Goal: Navigation & Orientation: Find specific page/section

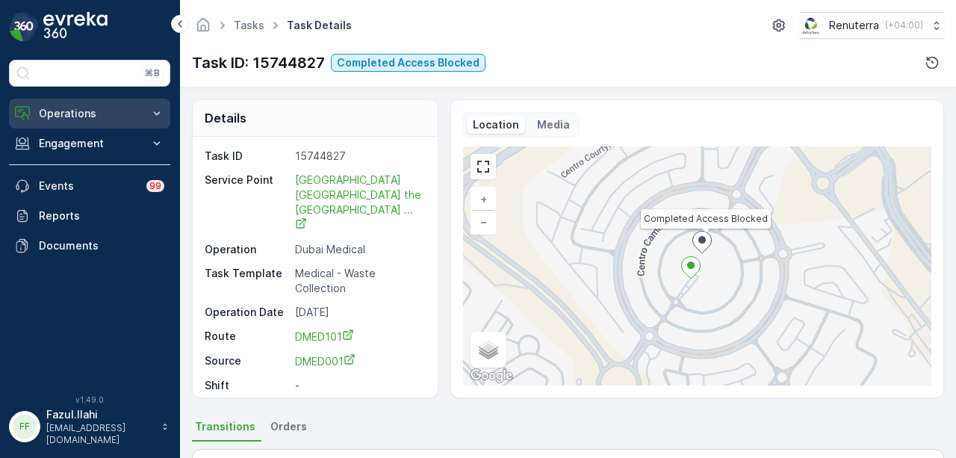
click at [167, 110] on button "Operations" at bounding box center [89, 114] width 161 height 30
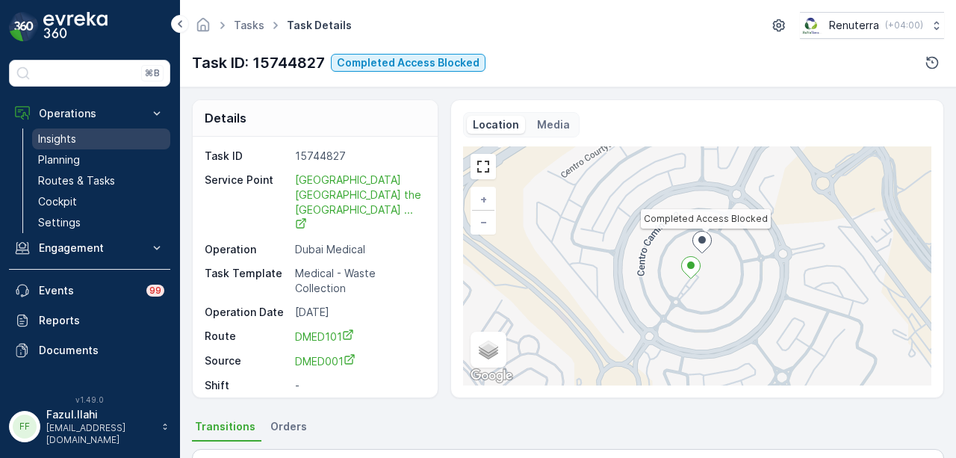
click at [131, 142] on link "Insights" at bounding box center [101, 138] width 138 height 21
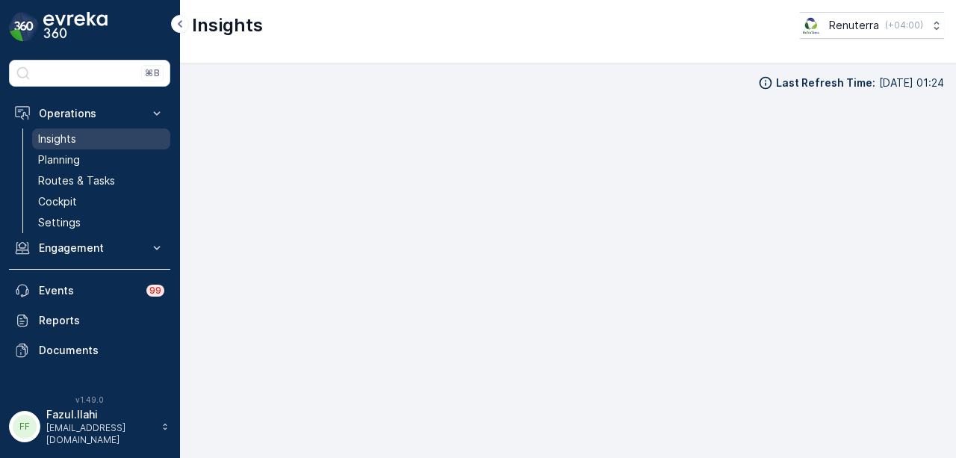
click at [105, 138] on link "Insights" at bounding box center [101, 138] width 138 height 21
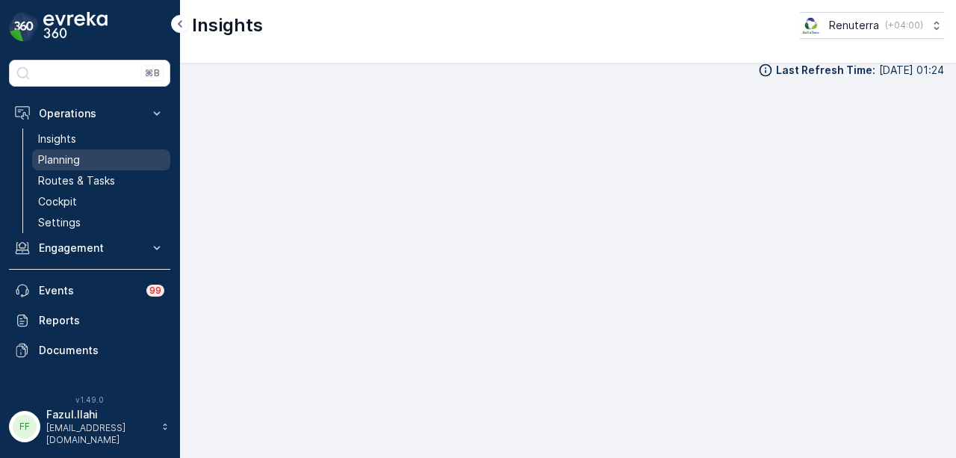
click at [111, 153] on link "Planning" at bounding box center [101, 159] width 138 height 21
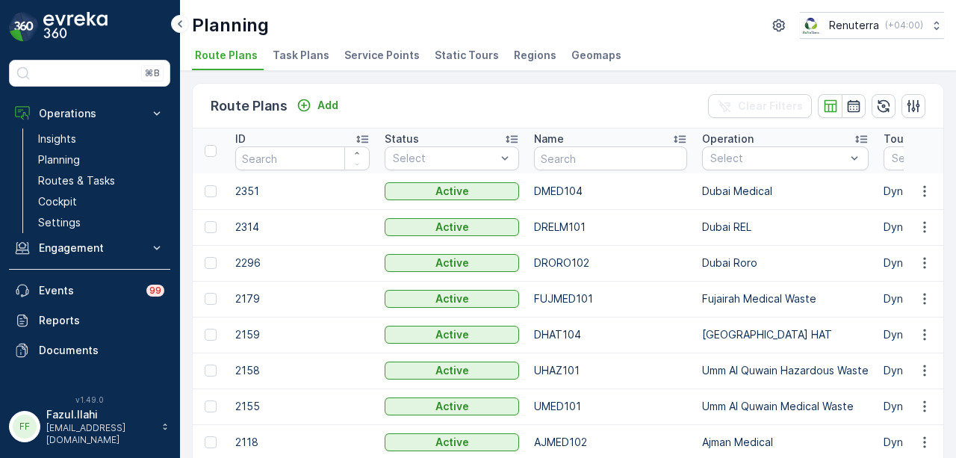
click at [387, 59] on span "Service Points" at bounding box center [381, 55] width 75 height 15
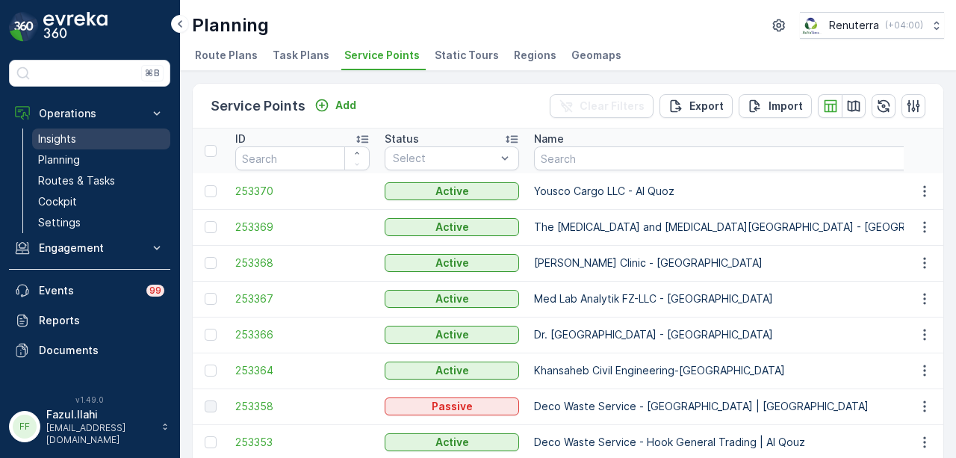
click at [78, 141] on link "Insights" at bounding box center [101, 138] width 138 height 21
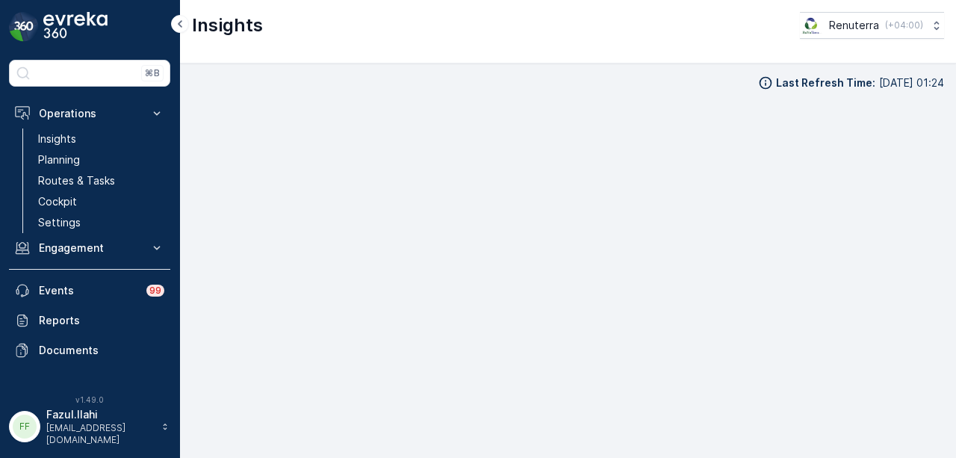
scroll to position [10, 0]
